Goal: Task Accomplishment & Management: Complete application form

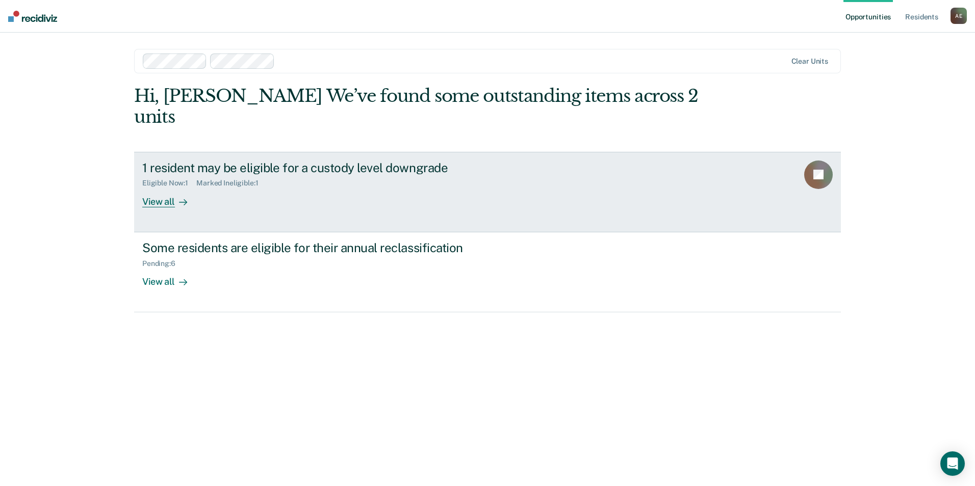
click at [157, 188] on div "View all" at bounding box center [170, 198] width 57 height 20
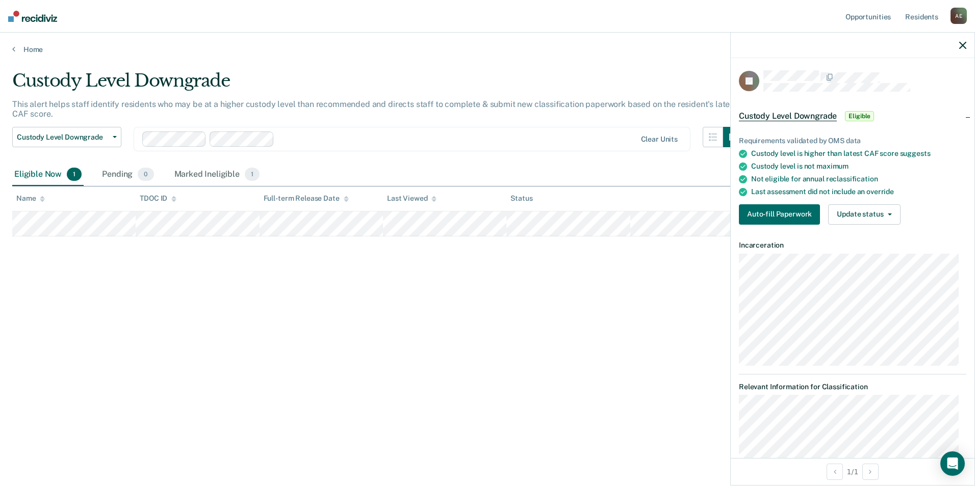
click at [762, 115] on span "Custody Level Downgrade" at bounding box center [788, 116] width 98 height 10
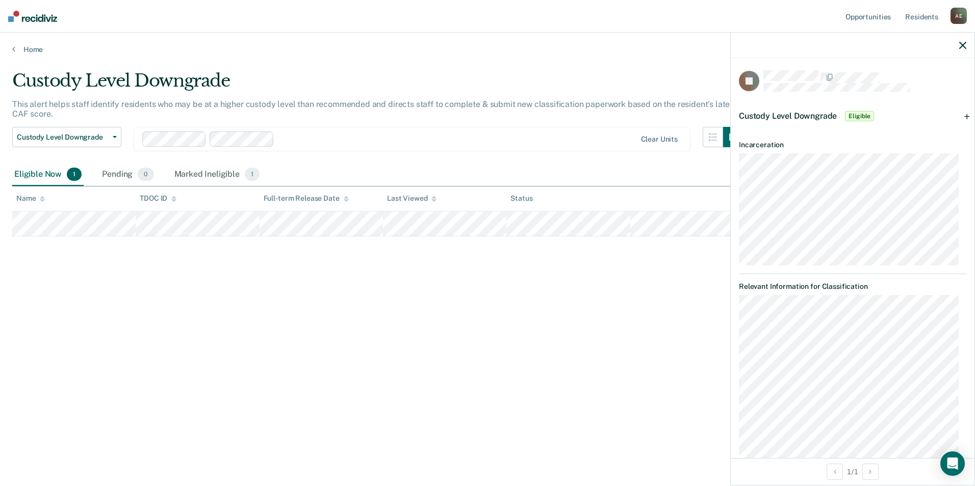
click at [762, 115] on span "Custody Level Downgrade" at bounding box center [788, 116] width 98 height 10
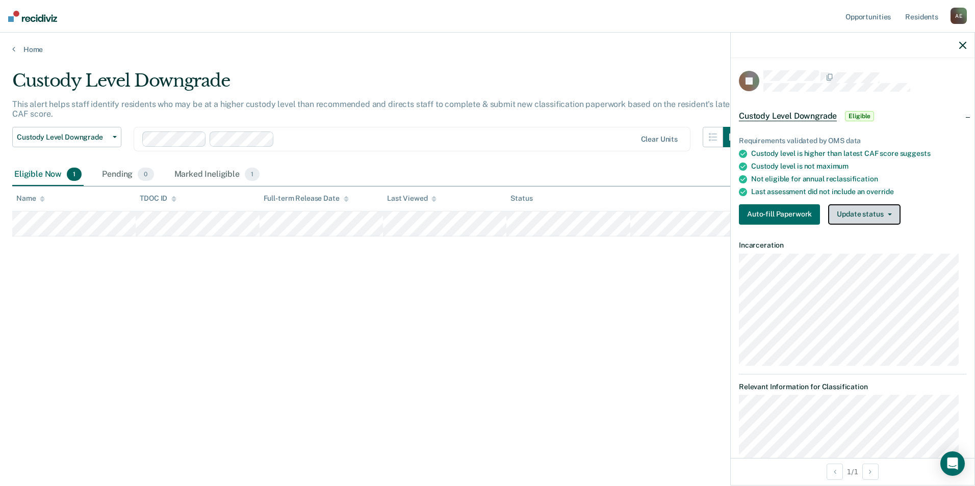
click at [889, 216] on button "Update status" at bounding box center [864, 214] width 72 height 20
click at [889, 214] on icon "button" at bounding box center [890, 215] width 4 height 2
click at [788, 211] on button "Auto-fill Paperwork" at bounding box center [779, 214] width 81 height 20
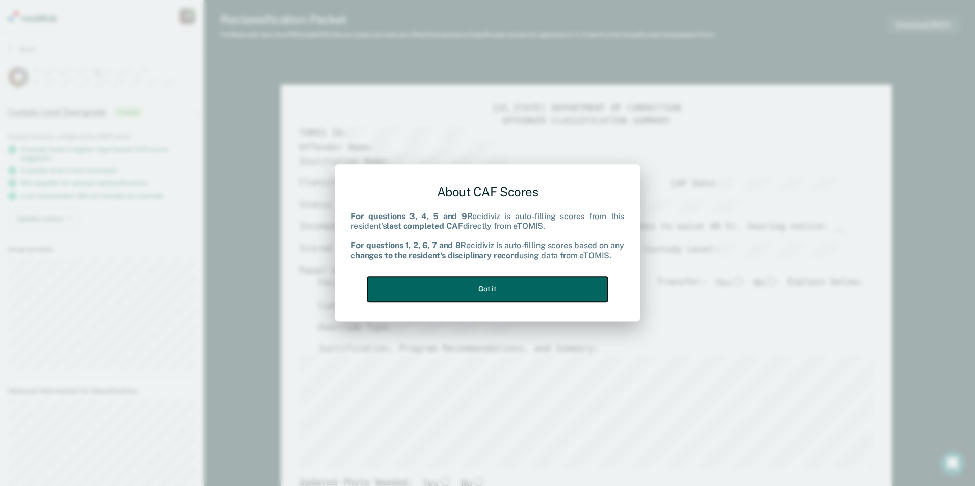
click at [470, 294] on button "Got it" at bounding box center [487, 289] width 241 height 25
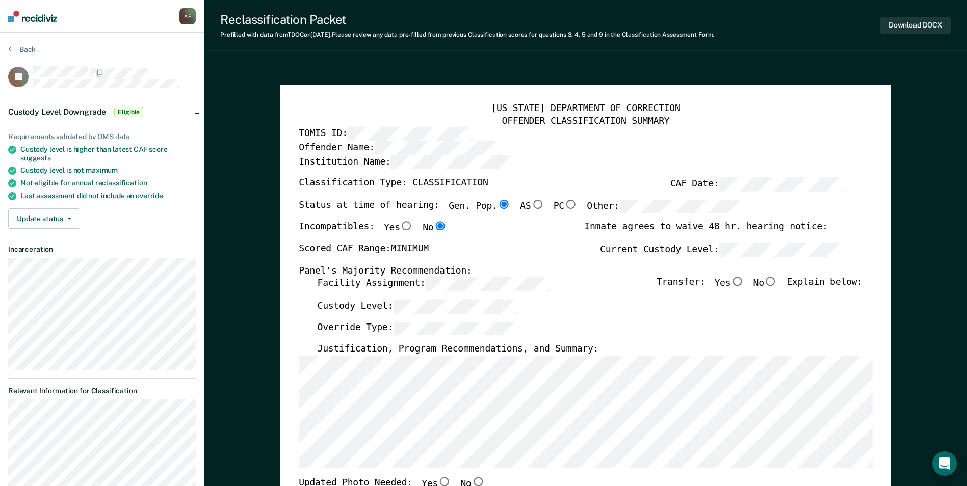
click at [339, 130] on label "TOMIS ID:" at bounding box center [385, 134] width 173 height 14
click at [777, 282] on input "No" at bounding box center [770, 281] width 13 height 9
type textarea "x"
radio input "true"
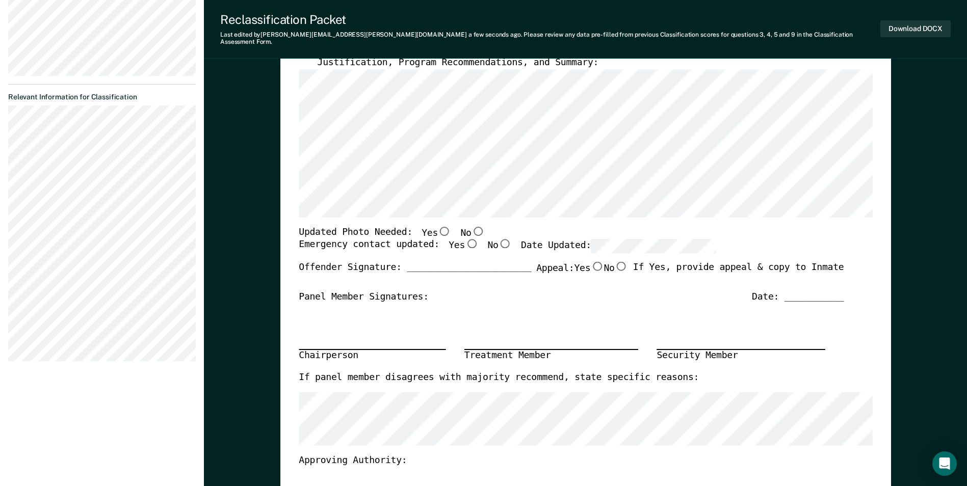
scroll to position [306, 0]
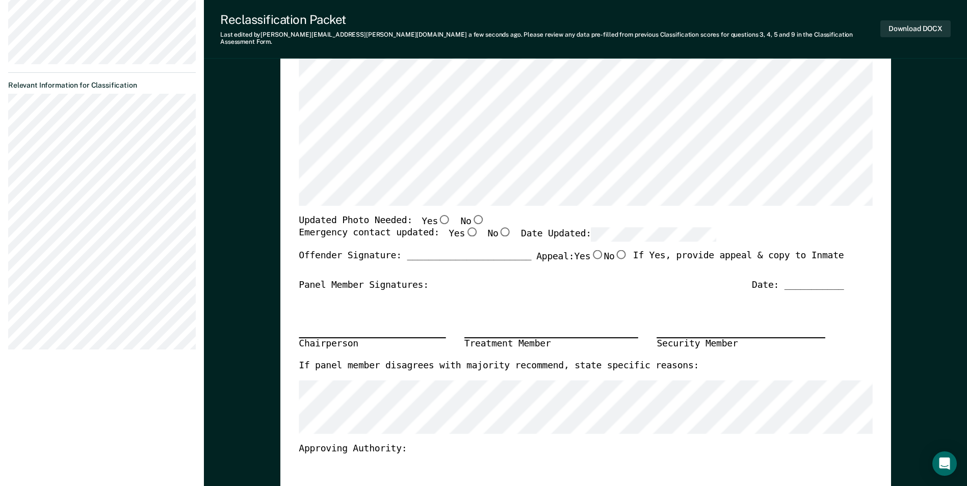
click at [465, 228] on input "Yes" at bounding box center [471, 232] width 13 height 9
type textarea "x"
radio input "true"
drag, startPoint x: 426, startPoint y: 210, endPoint x: 431, endPoint y: 210, distance: 5.6
click at [426, 215] on label "Yes" at bounding box center [437, 221] width 30 height 13
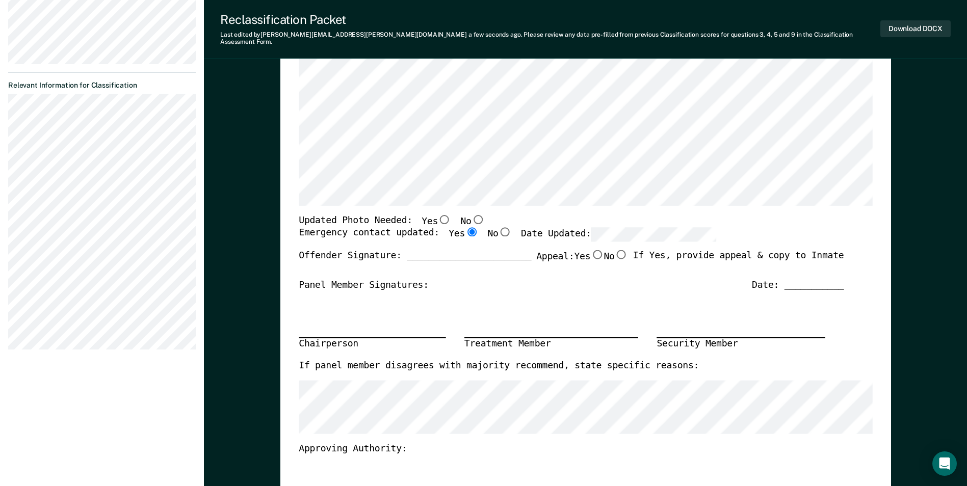
click at [438, 215] on input "Yes" at bounding box center [444, 219] width 13 height 9
type textarea "x"
radio input "true"
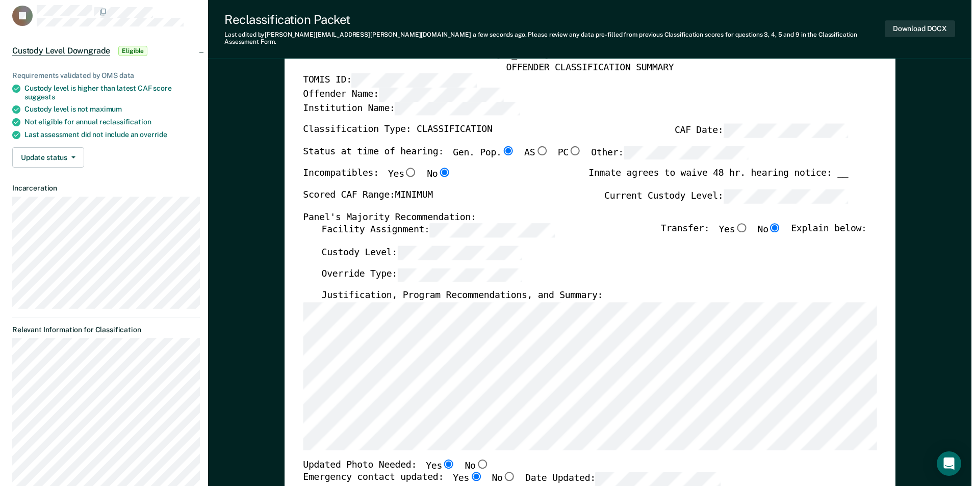
scroll to position [0, 0]
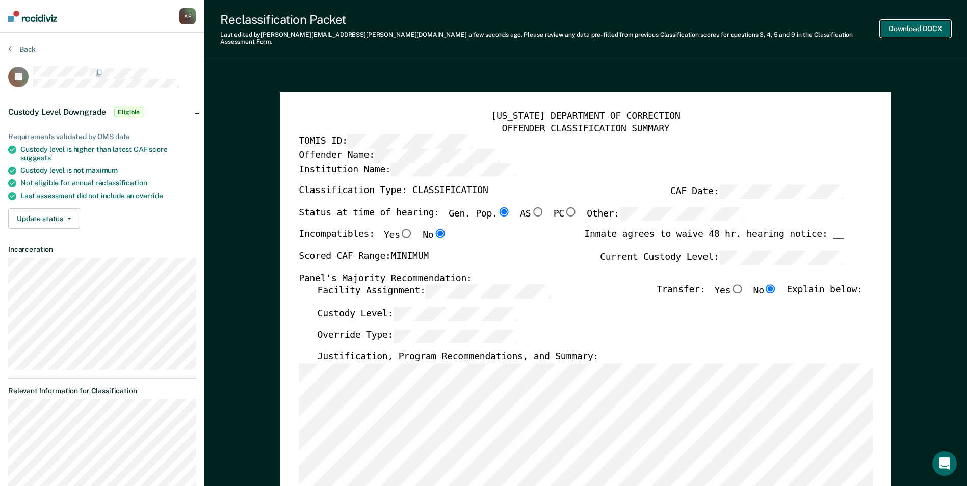
click at [906, 25] on button "Download DOCX" at bounding box center [915, 28] width 70 height 17
type textarea "x"
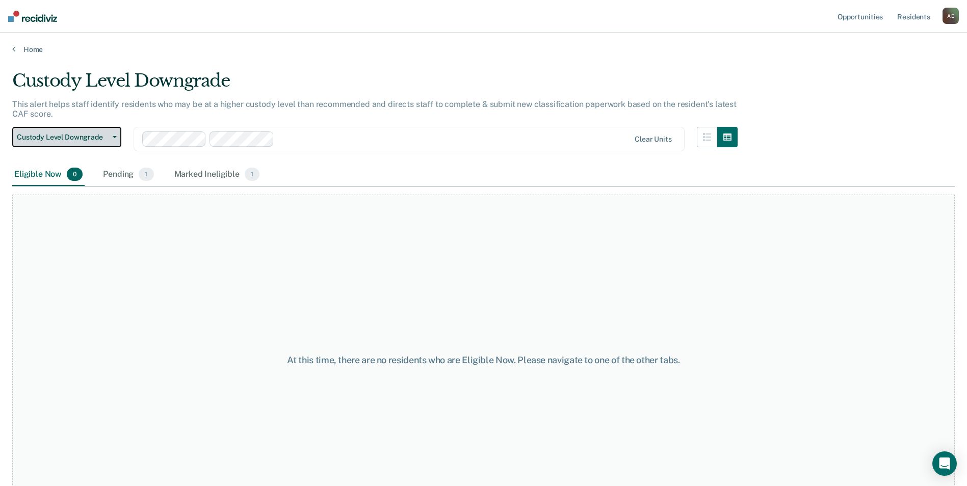
click at [109, 137] on span "button" at bounding box center [113, 137] width 8 height 2
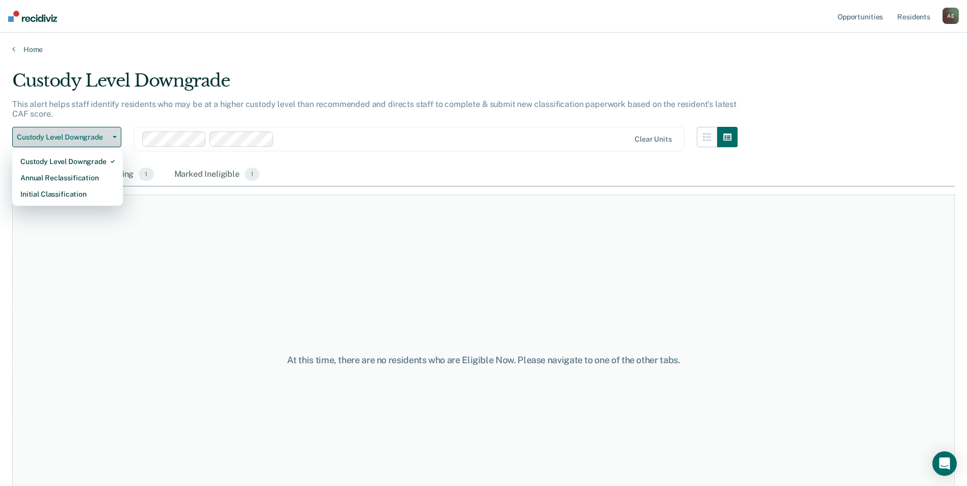
click at [109, 137] on span "button" at bounding box center [113, 137] width 8 height 2
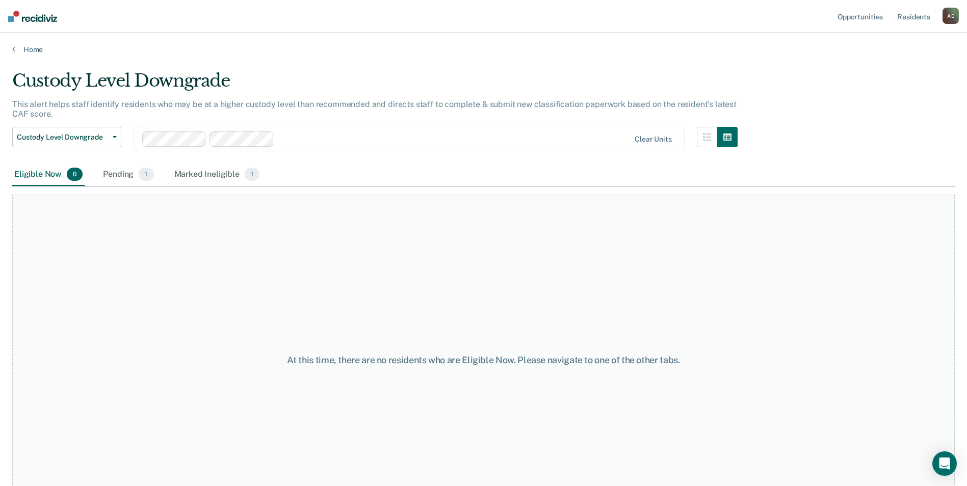
click at [29, 174] on div "Eligible Now 0" at bounding box center [48, 175] width 72 height 22
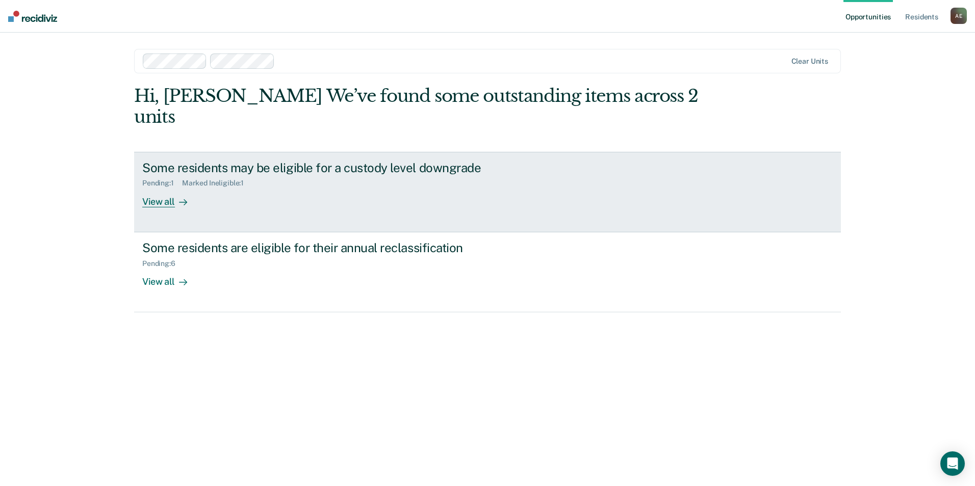
click at [158, 188] on div "View all" at bounding box center [170, 198] width 57 height 20
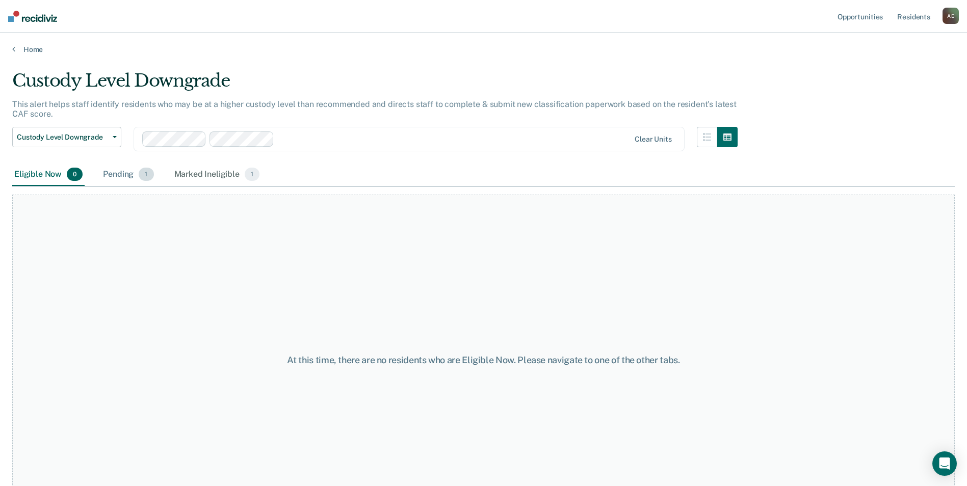
click at [125, 173] on div "Pending 1" at bounding box center [128, 175] width 55 height 22
